Goal: Transaction & Acquisition: Purchase product/service

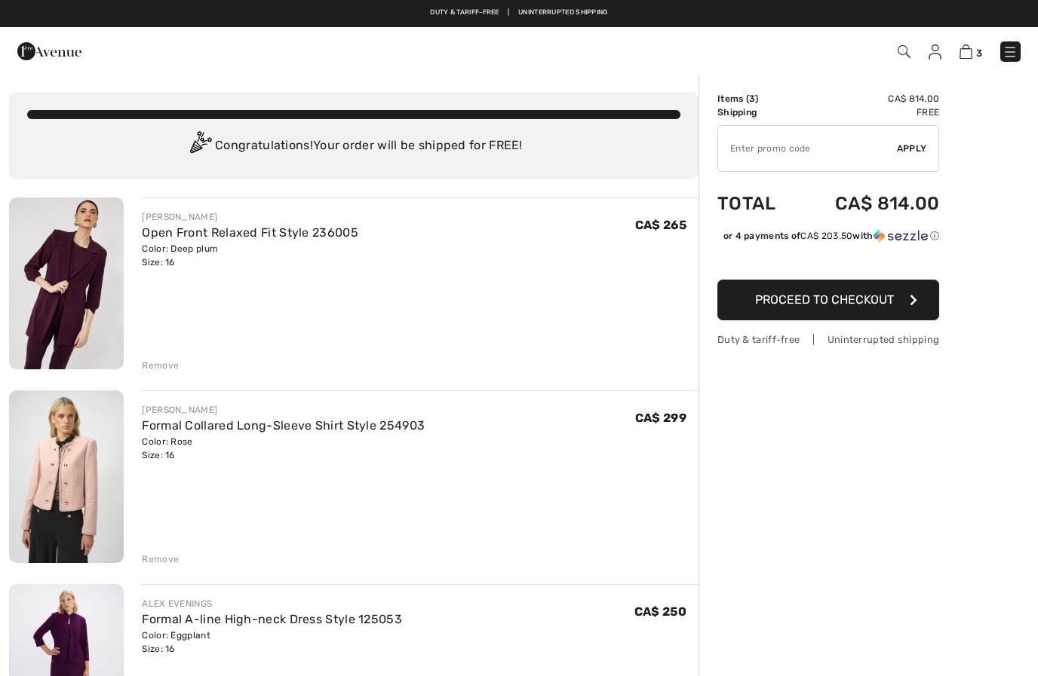
click at [164, 359] on div "Remove" at bounding box center [160, 366] width 37 height 14
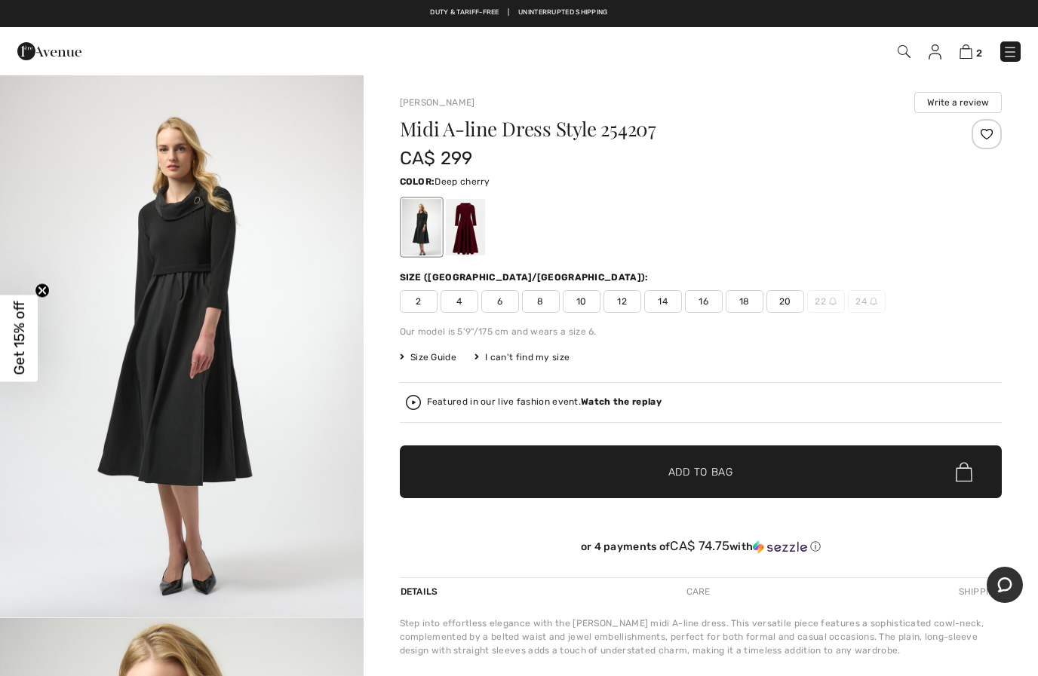
click at [469, 236] on div at bounding box center [464, 227] width 39 height 57
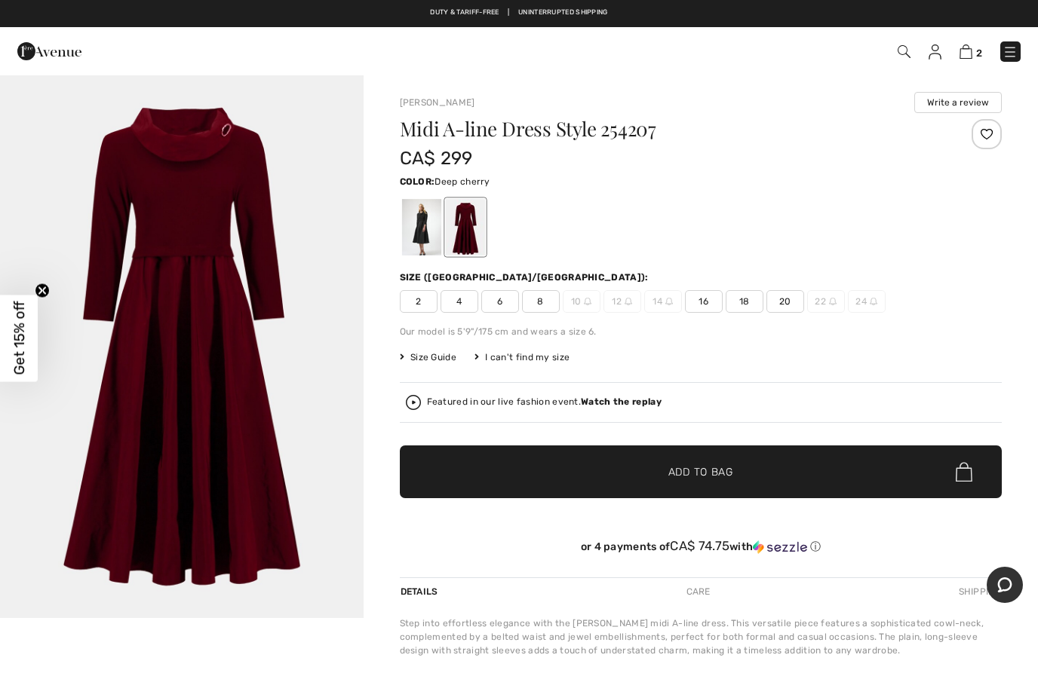
click at [155, 301] on img "1 / 1" at bounding box center [181, 346] width 363 height 544
click at [418, 217] on div at bounding box center [420, 227] width 39 height 57
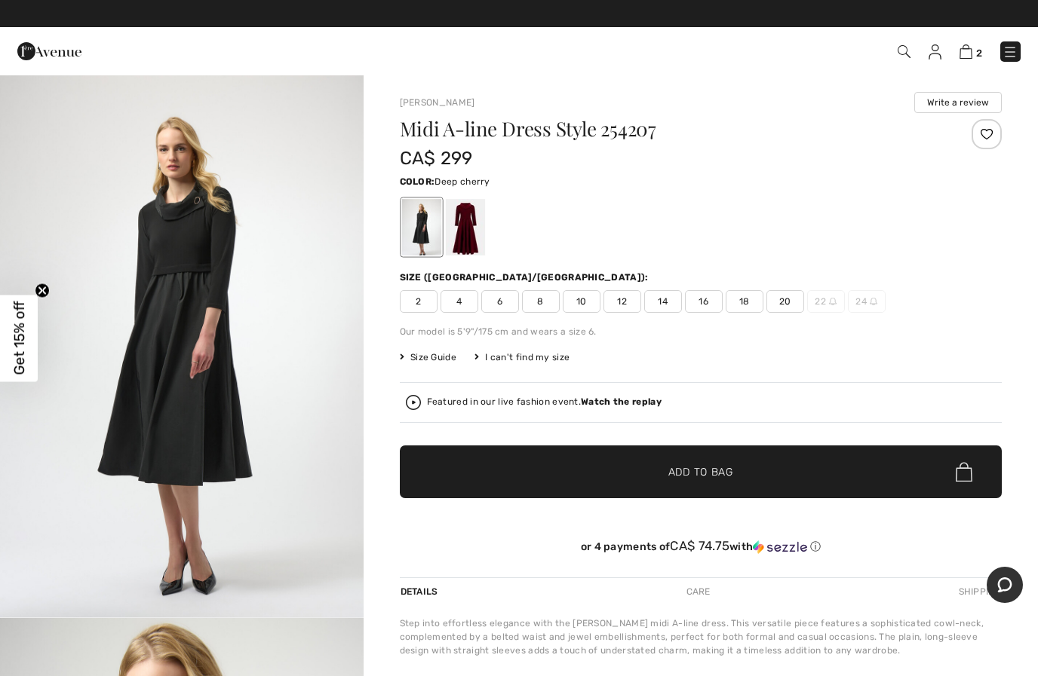
click at [482, 229] on div at bounding box center [464, 227] width 39 height 57
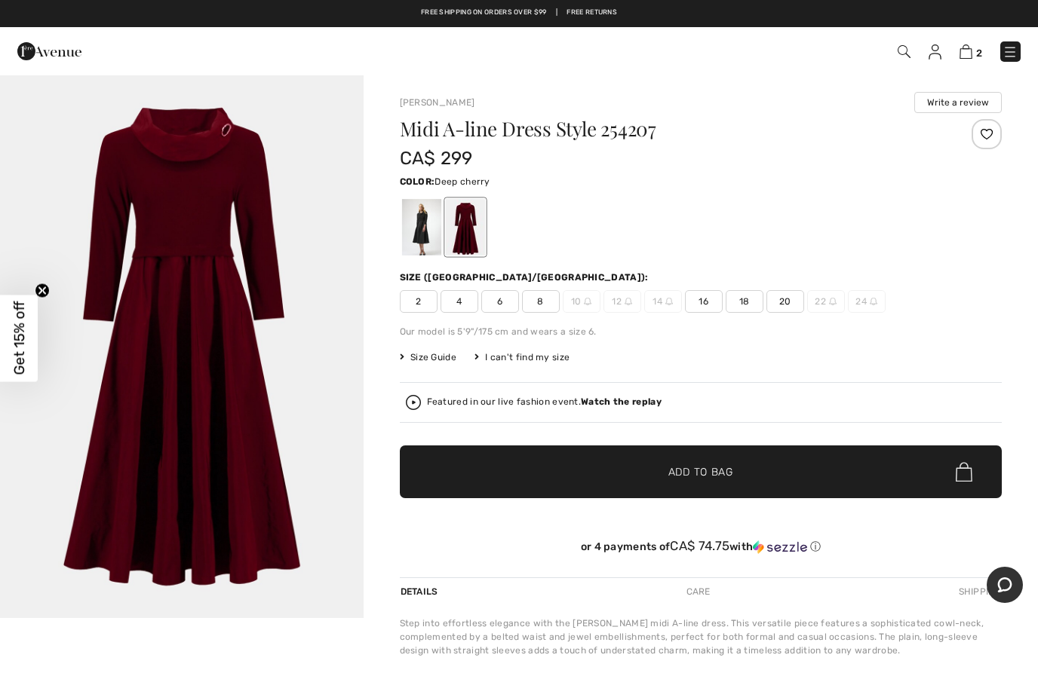
click at [149, 253] on img "1 / 1" at bounding box center [181, 346] width 363 height 544
